Goal: Transaction & Acquisition: Purchase product/service

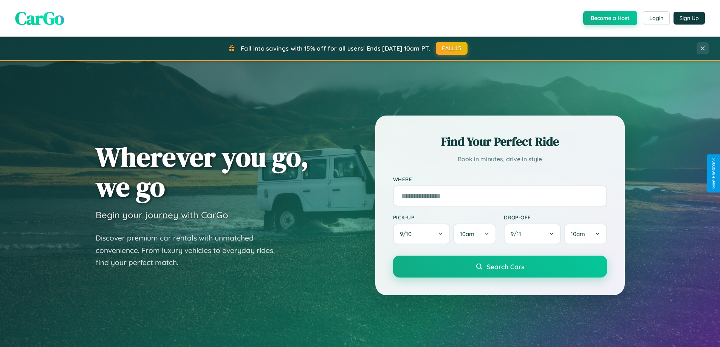
scroll to position [665, 0]
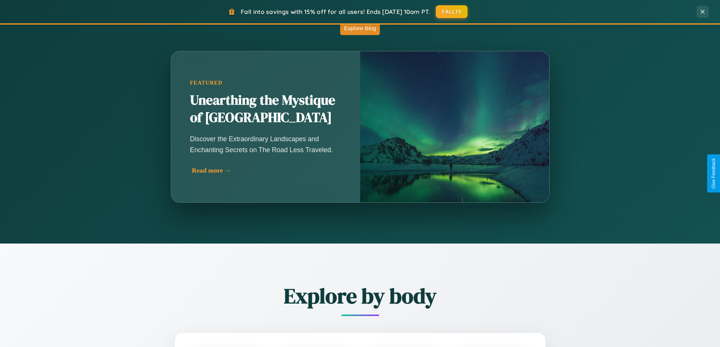
click at [266, 170] on div "Read more →" at bounding box center [267, 171] width 151 height 8
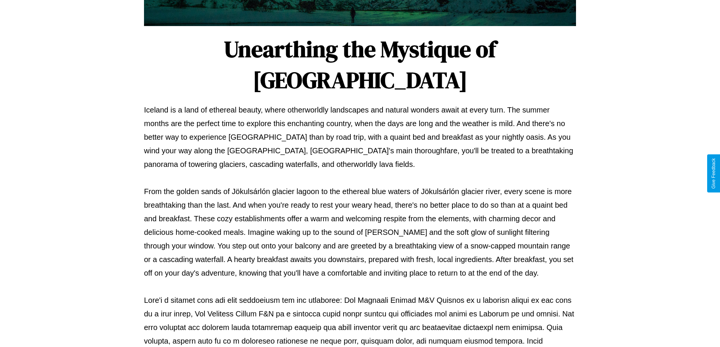
scroll to position [244, 0]
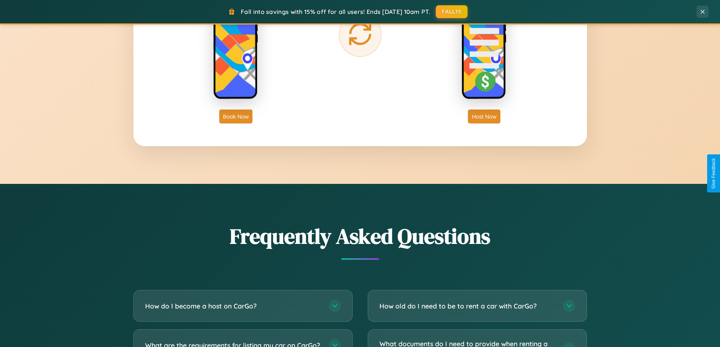
scroll to position [1453, 0]
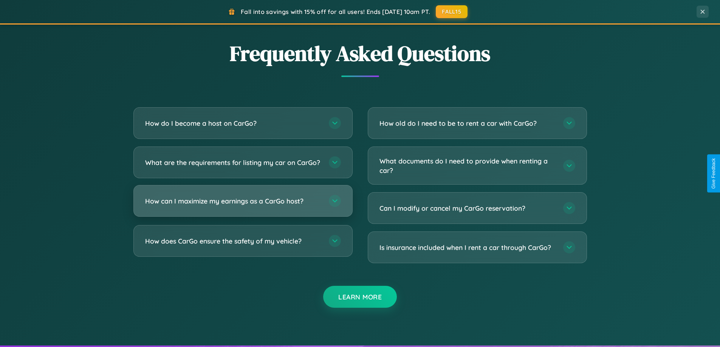
click at [243, 206] on h3 "How can I maximize my earnings as a CarGo host?" at bounding box center [233, 200] width 176 height 9
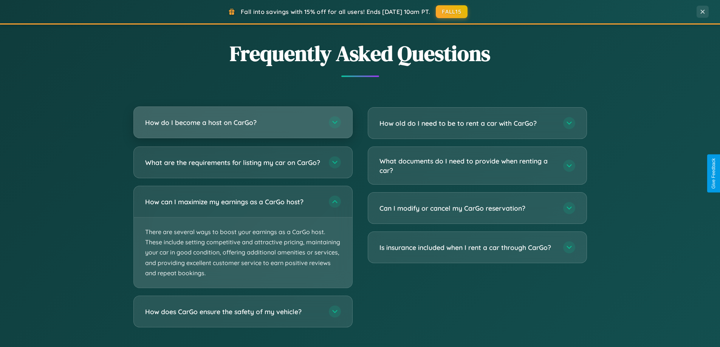
click at [243, 122] on h3 "How do I become a host on CarGo?" at bounding box center [233, 122] width 176 height 9
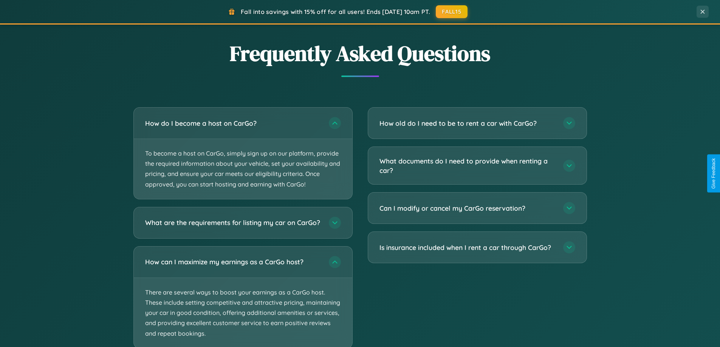
scroll to position [1501, 0]
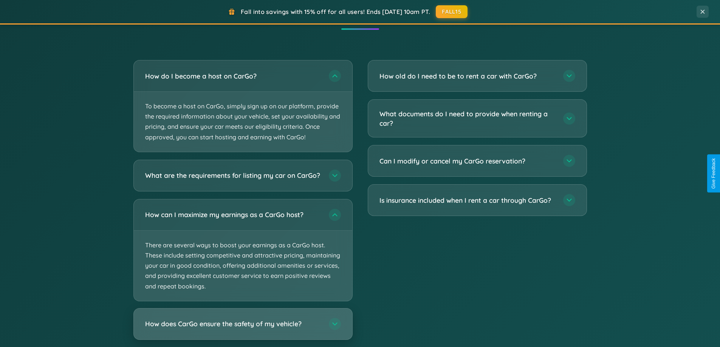
click at [243, 329] on h3 "How does CarGo ensure the safety of my vehicle?" at bounding box center [233, 323] width 176 height 9
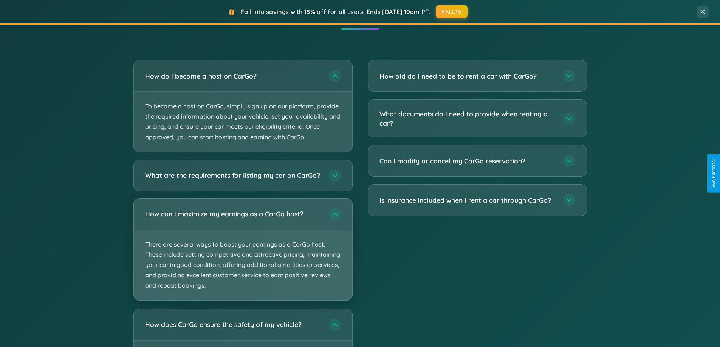
click at [243, 256] on p "There are several ways to boost your earnings as a CarGo host. These include se…" at bounding box center [243, 265] width 218 height 70
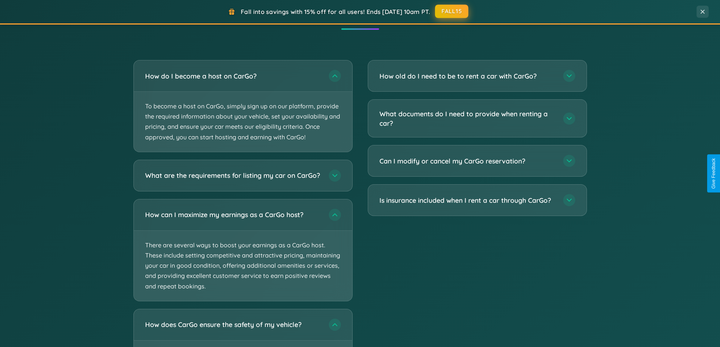
click at [452, 11] on button "FALL15" at bounding box center [451, 12] width 33 height 14
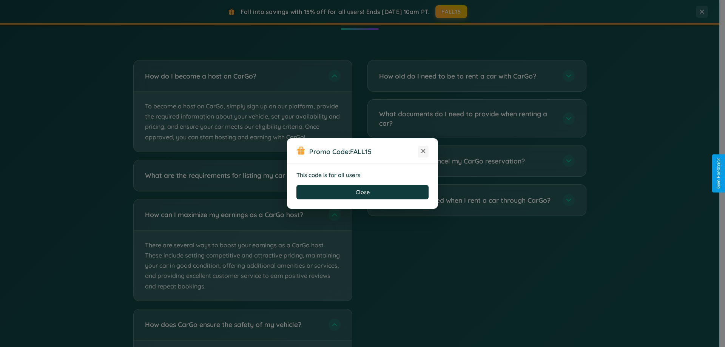
click at [423, 151] on icon at bounding box center [424, 151] width 8 height 8
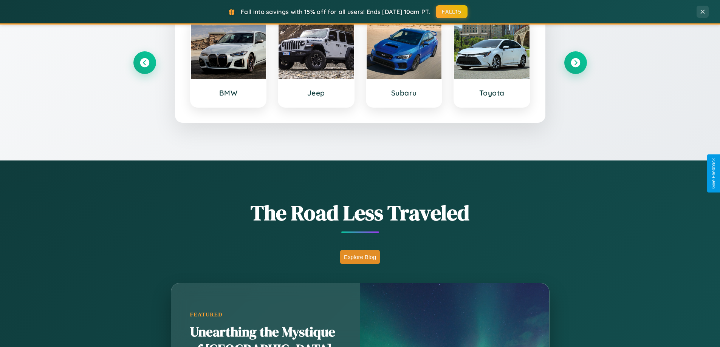
scroll to position [326, 0]
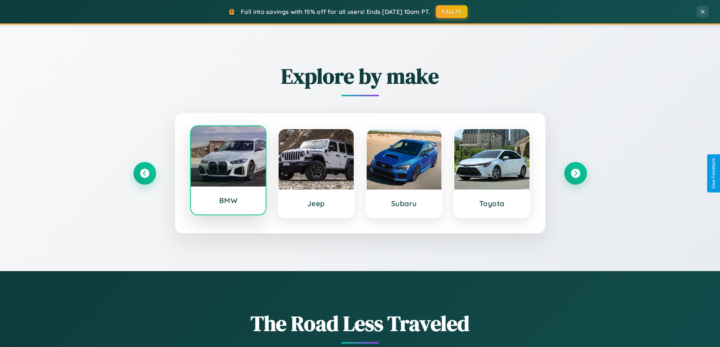
click at [228, 170] on div at bounding box center [228, 156] width 75 height 60
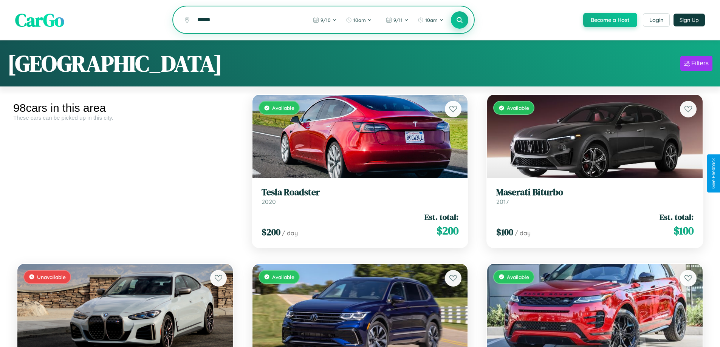
click at [459, 20] on icon at bounding box center [459, 19] width 7 height 7
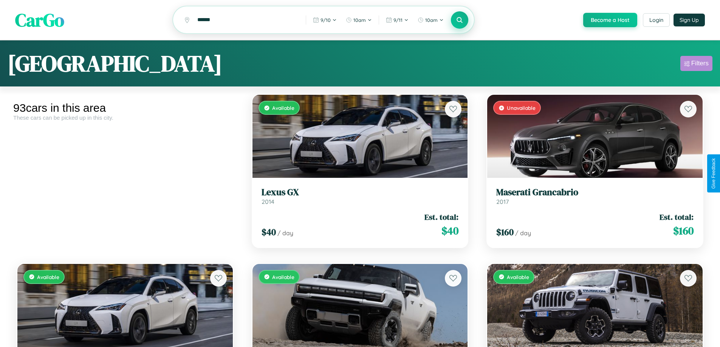
click at [696, 65] on div "Filters" at bounding box center [699, 64] width 17 height 8
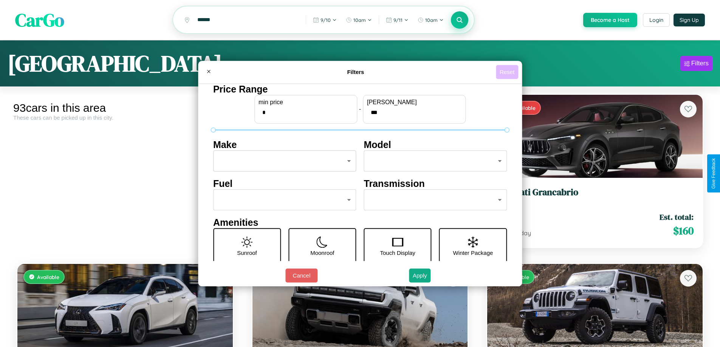
click at [508, 72] on button "Reset" at bounding box center [507, 72] width 22 height 14
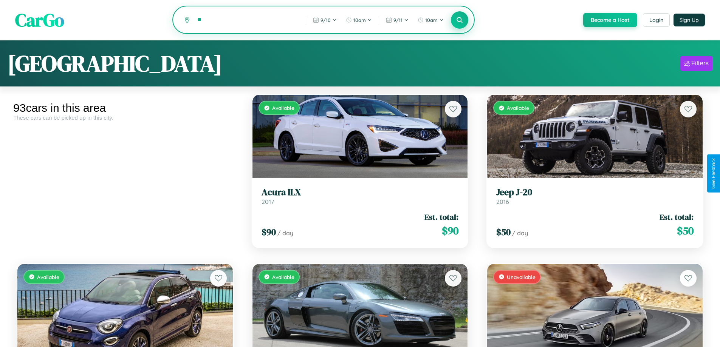
type input "*"
type input "*******"
click at [459, 20] on icon at bounding box center [459, 19] width 7 height 7
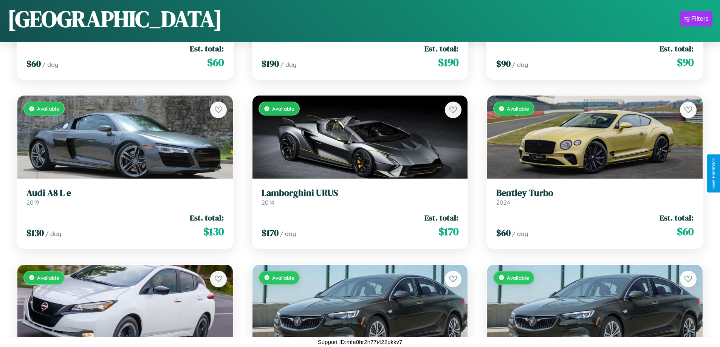
scroll to position [5857, 0]
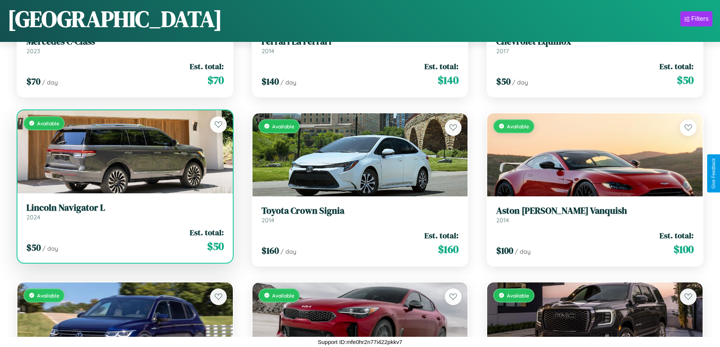
click at [124, 215] on link "Lincoln Navigator L 2024" at bounding box center [124, 211] width 197 height 19
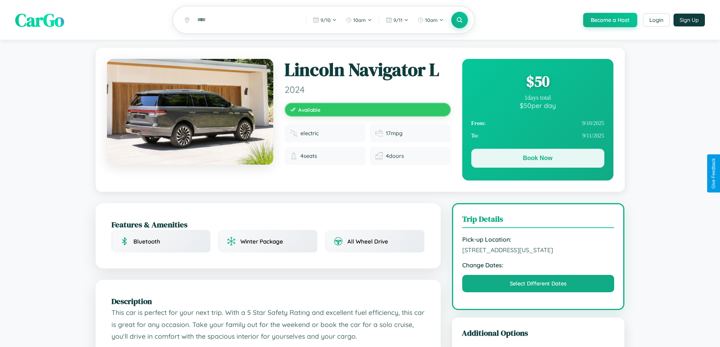
click at [537, 159] on button "Book Now" at bounding box center [537, 158] width 133 height 19
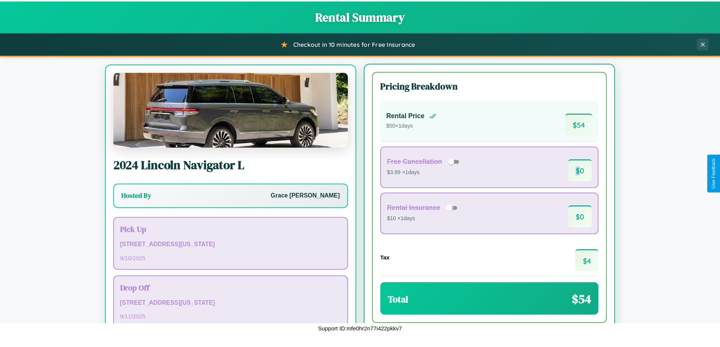
scroll to position [35, 0]
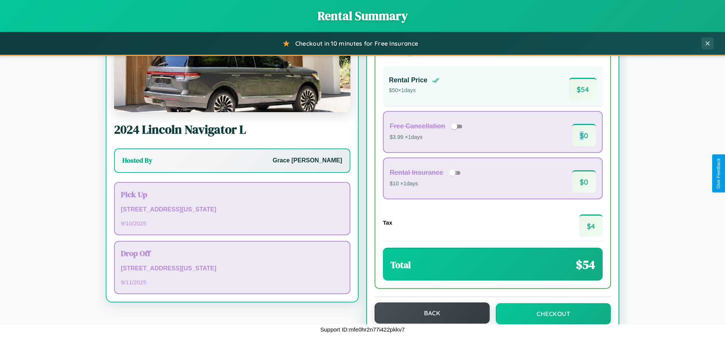
click at [429, 313] on button "Back" at bounding box center [432, 313] width 115 height 21
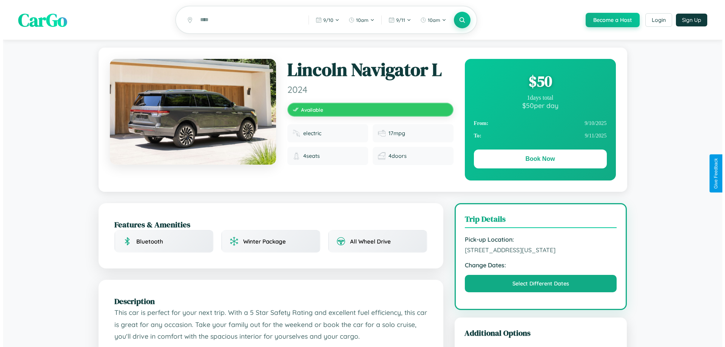
scroll to position [204, 0]
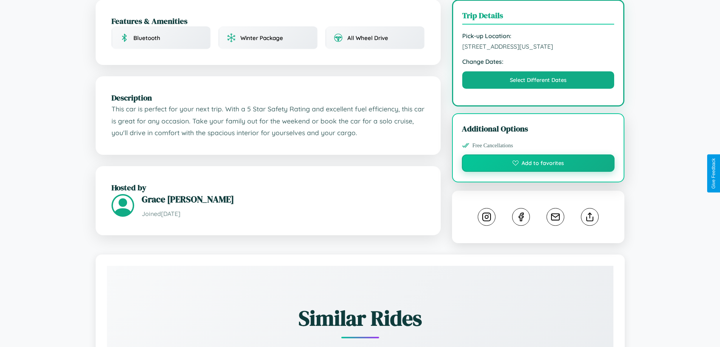
click at [538, 172] on button "Add to favorites" at bounding box center [538, 162] width 153 height 17
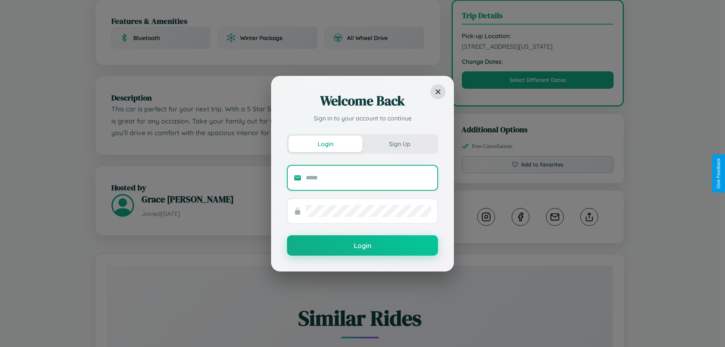
click at [369, 178] on input "text" at bounding box center [368, 178] width 125 height 12
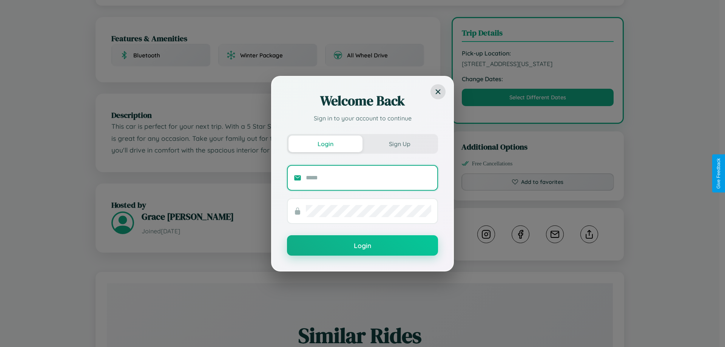
scroll to position [256, 0]
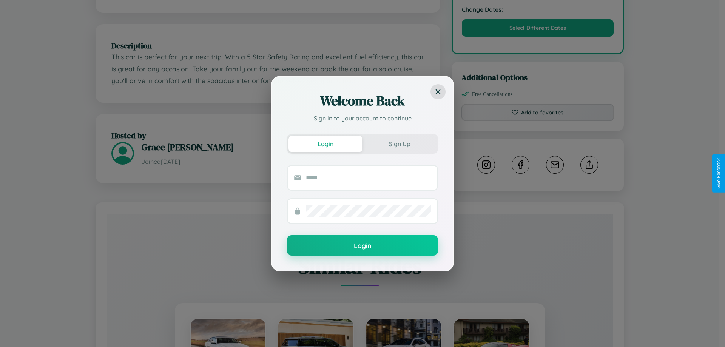
click at [589, 173] on div "Welcome Back Sign in to your account to continue Login Sign Up Login" at bounding box center [362, 173] width 725 height 347
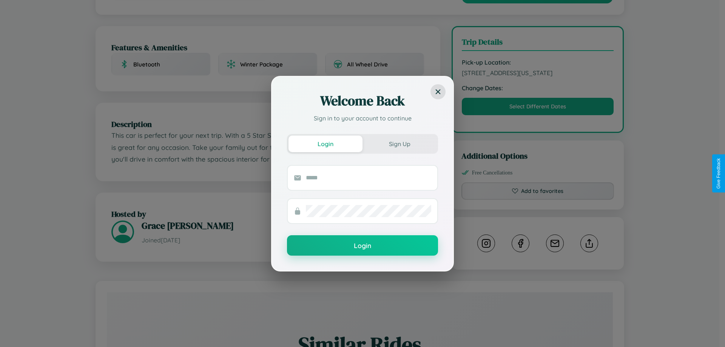
scroll to position [0, 0]
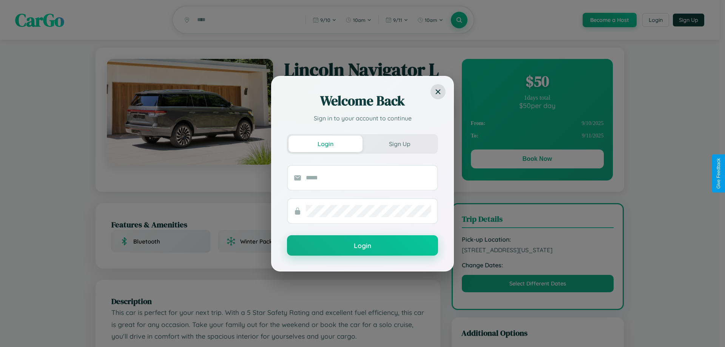
click at [537, 160] on div "Welcome Back Sign in to your account to continue Login Sign Up Login" at bounding box center [362, 173] width 725 height 347
